Goal: Check status: Check status

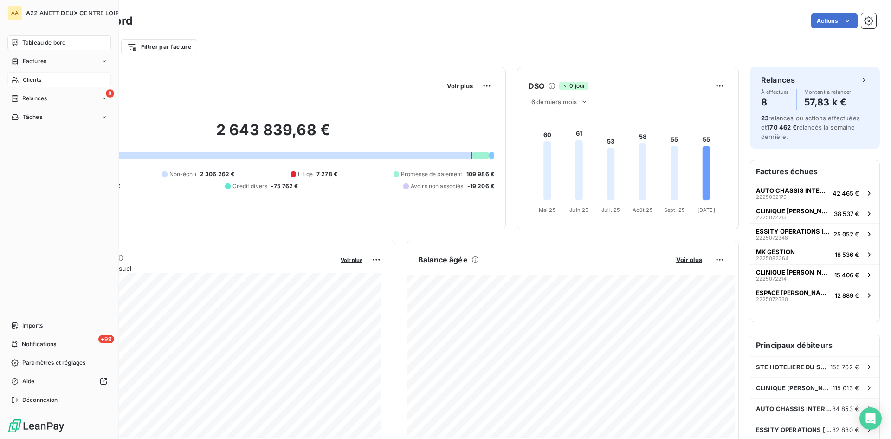
click at [34, 80] on span "Clients" at bounding box center [32, 80] width 19 height 8
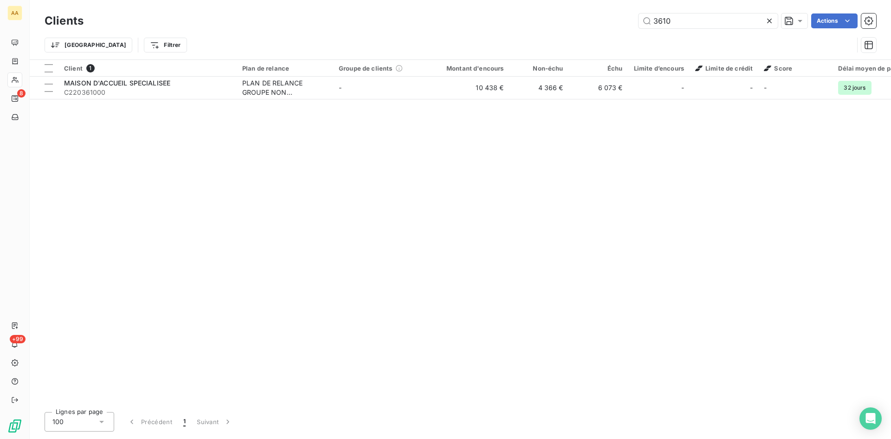
drag, startPoint x: 670, startPoint y: 24, endPoint x: 612, endPoint y: 26, distance: 57.6
click at [612, 26] on div "3610 Actions" at bounding box center [486, 20] width 782 height 15
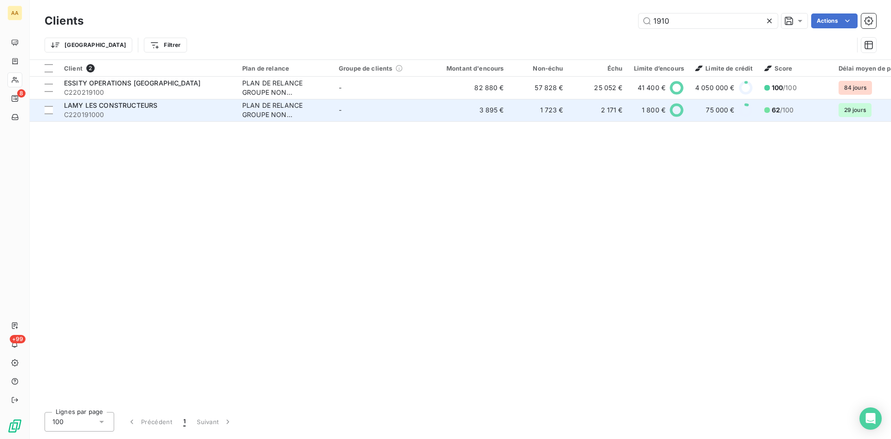
type input "1910"
click at [259, 107] on div "PLAN DE RELANCE GROUPE NON AUTOMATIQUE" at bounding box center [284, 110] width 85 height 19
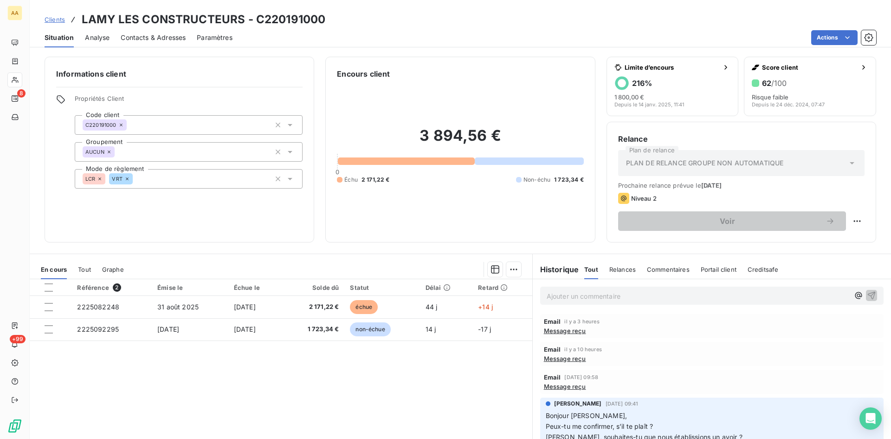
click at [555, 299] on p "Ajouter un commentaire ﻿" at bounding box center [698, 296] width 303 height 12
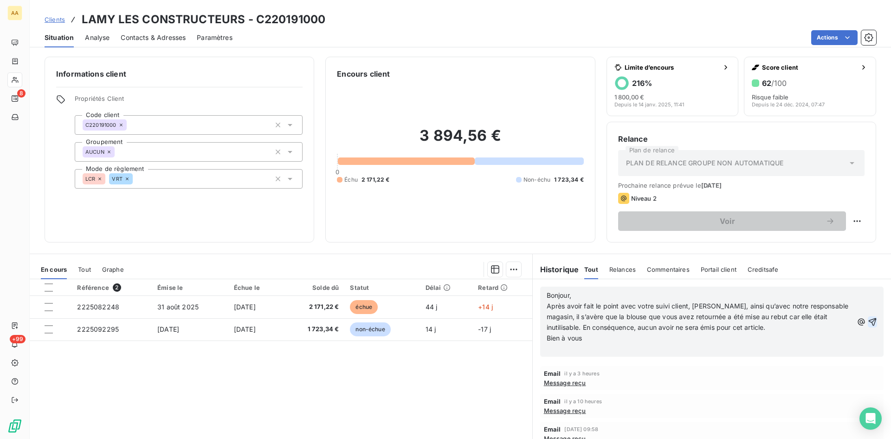
click at [868, 318] on icon "button" at bounding box center [872, 321] width 9 height 9
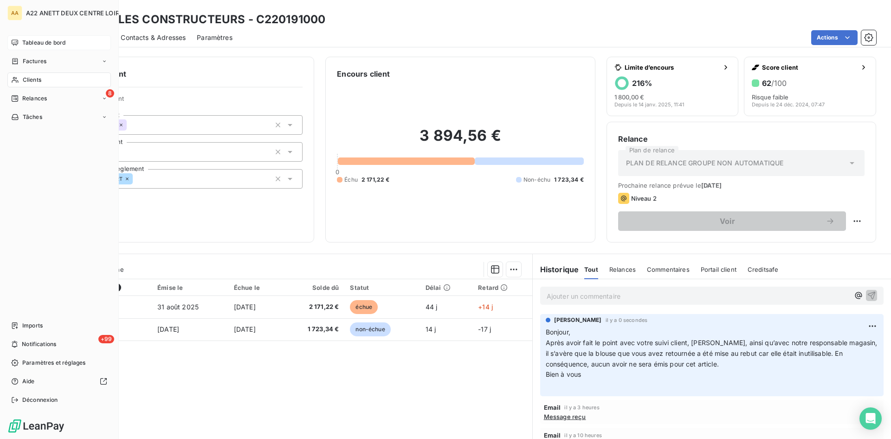
click at [35, 45] on span "Tableau de bord" at bounding box center [43, 43] width 43 height 8
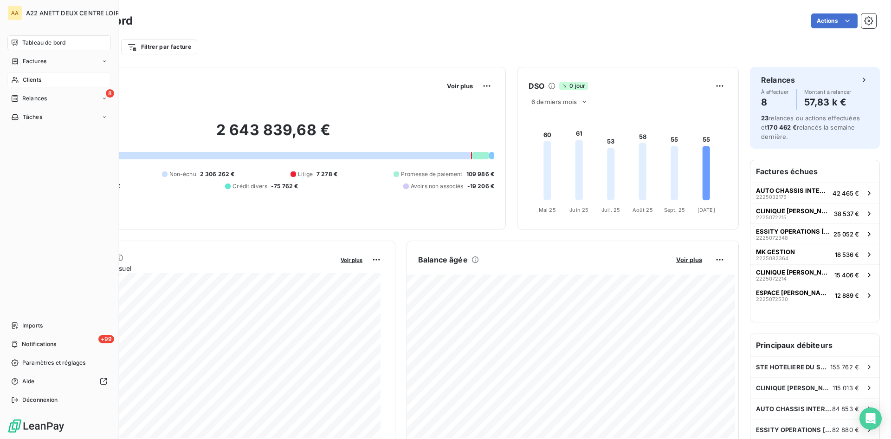
click at [39, 81] on span "Clients" at bounding box center [32, 80] width 19 height 8
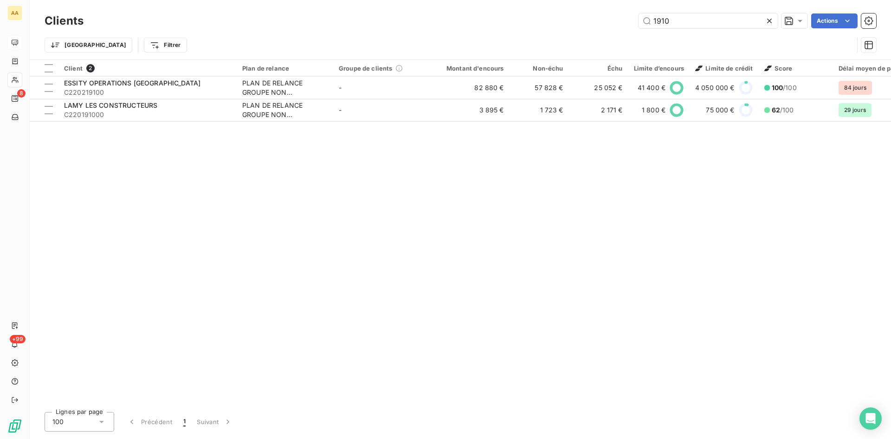
drag, startPoint x: 671, startPoint y: 23, endPoint x: 594, endPoint y: 31, distance: 77.9
click at [594, 31] on div "Clients 1910 Actions Trier Filtrer" at bounding box center [461, 35] width 832 height 48
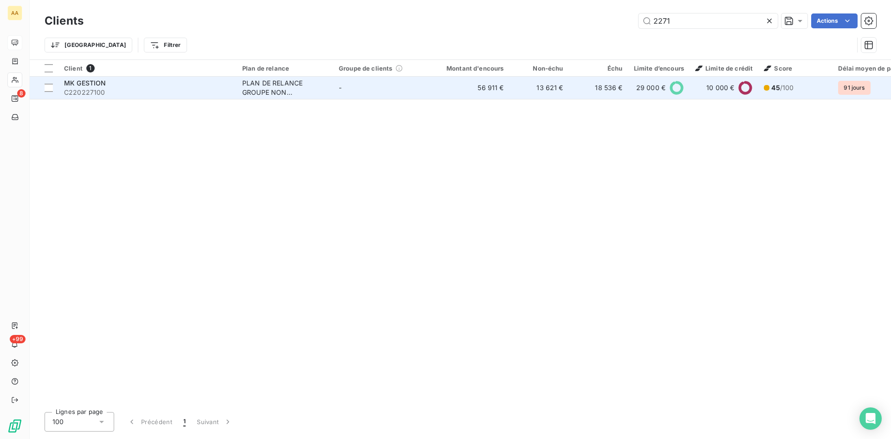
type input "2271"
click at [284, 89] on div "PLAN DE RELANCE GROUPE NON AUTOMATIQUE" at bounding box center [284, 87] width 85 height 19
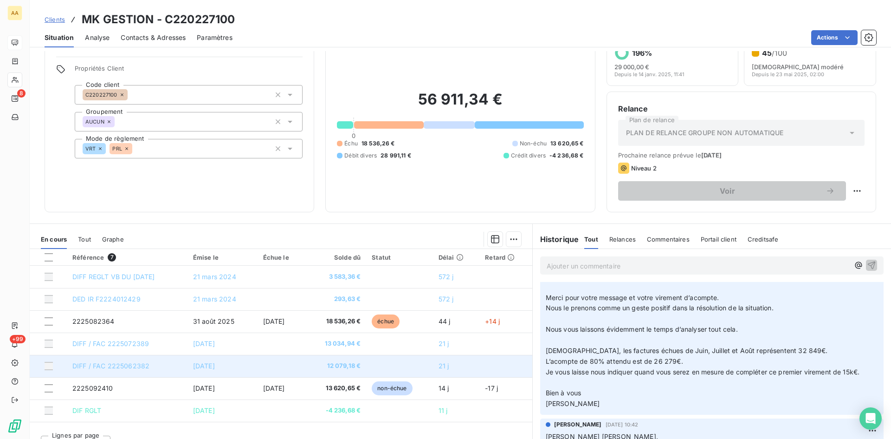
scroll to position [46, 0]
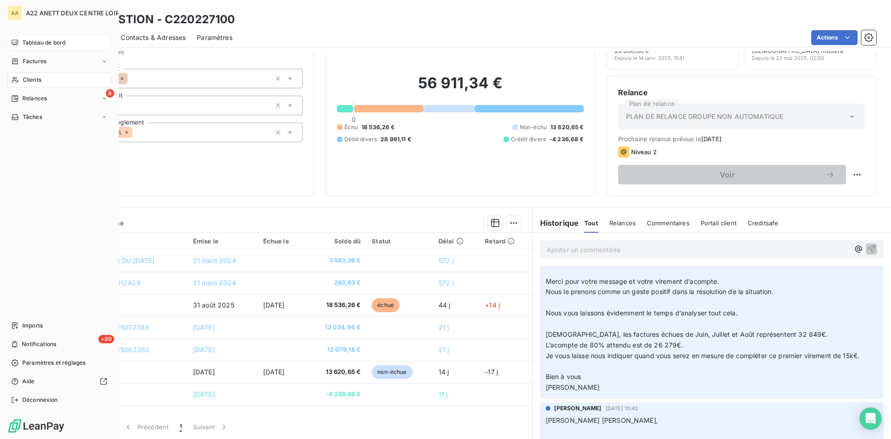
click at [23, 81] on span "Clients" at bounding box center [32, 80] width 19 height 8
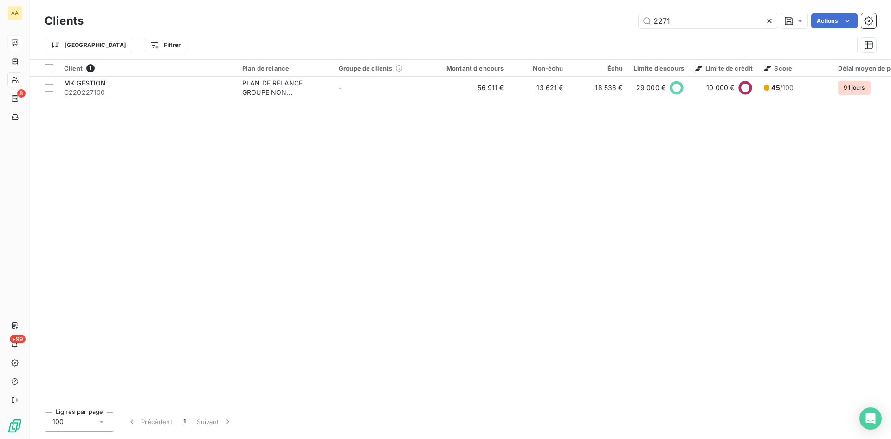
drag, startPoint x: 666, startPoint y: 23, endPoint x: 615, endPoint y: 24, distance: 51.5
click at [615, 24] on div "2271 Actions" at bounding box center [486, 20] width 782 height 15
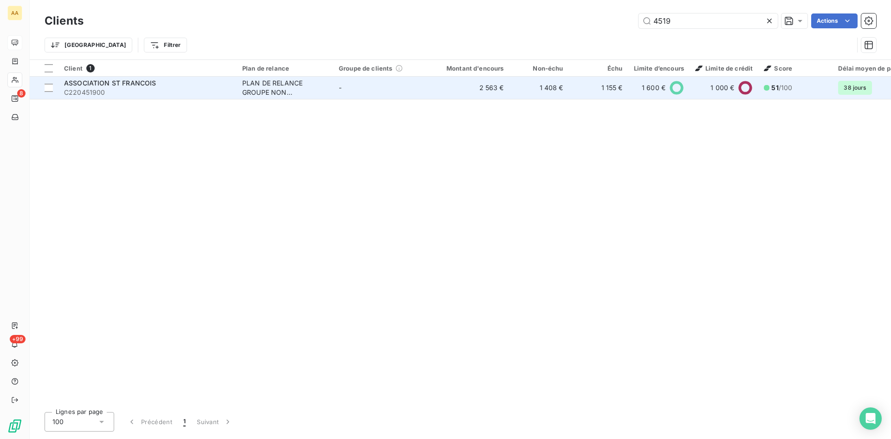
type input "4519"
click at [280, 78] on div "PLAN DE RELANCE GROUPE NON AUTOMATIQUE" at bounding box center [284, 87] width 85 height 19
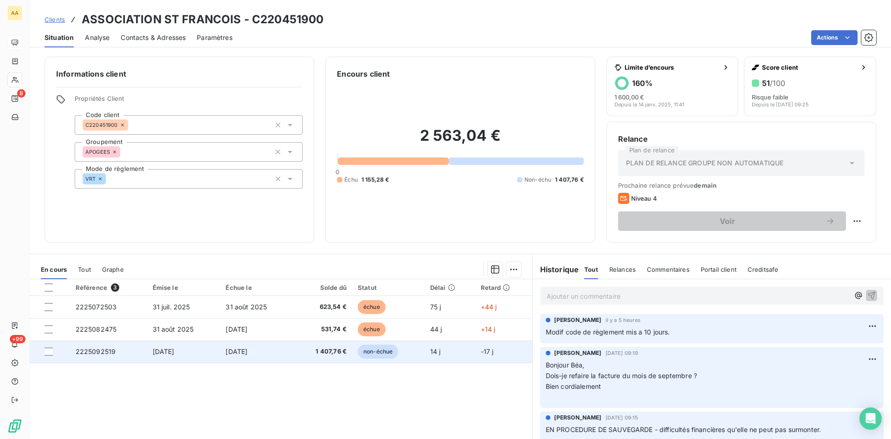
click at [97, 350] on span "2225092519" at bounding box center [96, 351] width 40 height 8
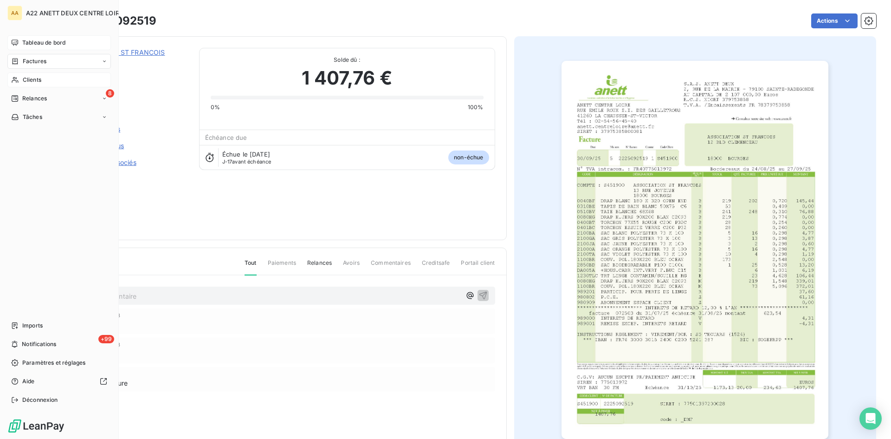
click at [26, 40] on span "Tableau de bord" at bounding box center [43, 43] width 43 height 8
